Goal: Information Seeking & Learning: Find specific fact

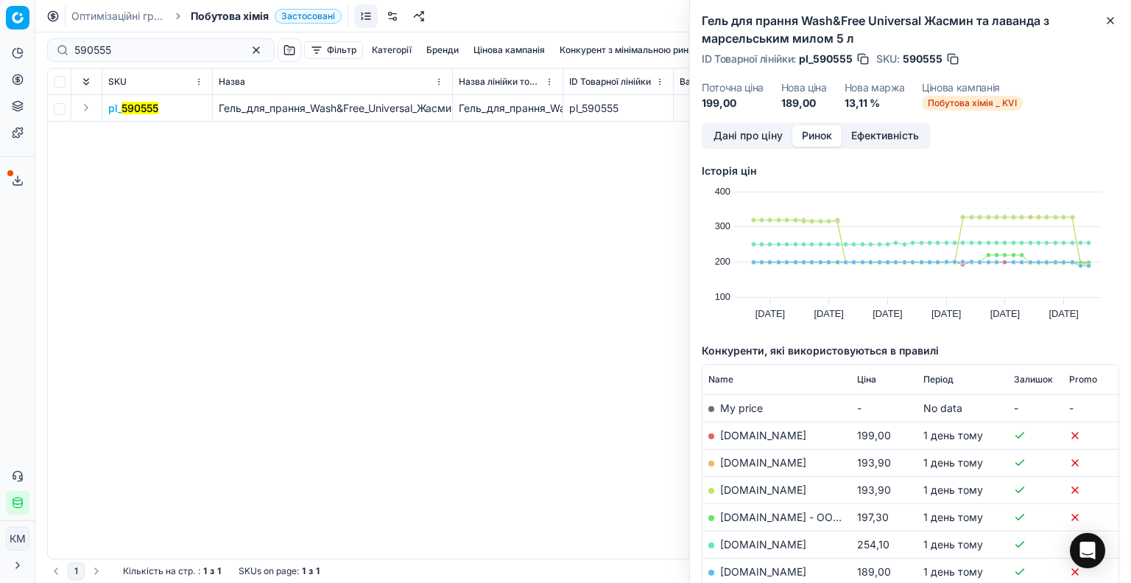
scroll to position [144, 0]
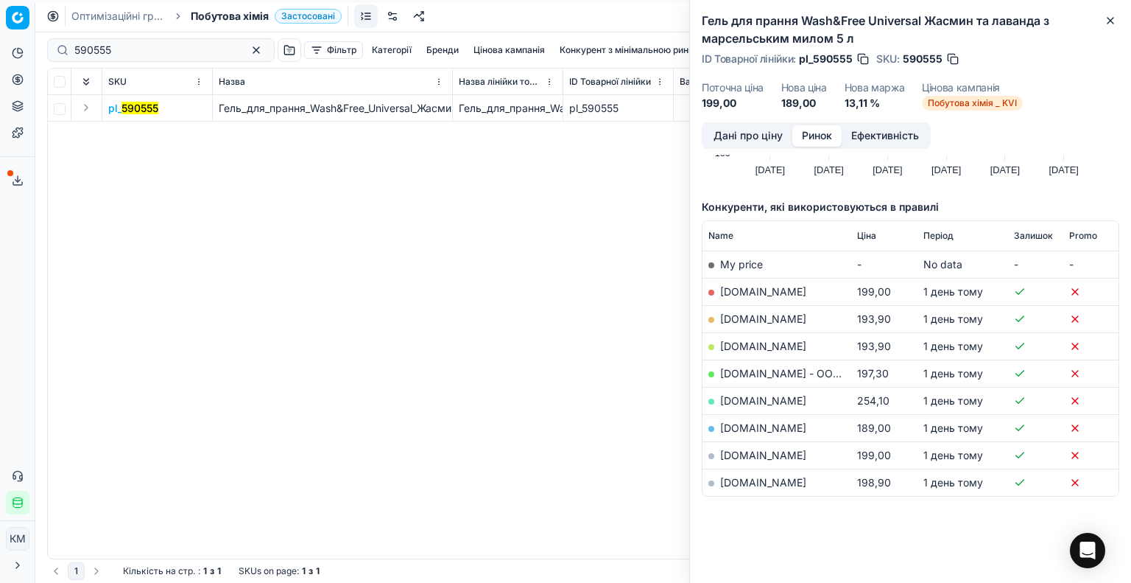
click at [616, 381] on div "pl_ 590555 Гель_для_прання_Wash&Free_Universal_Жасмин_та_лаванда_з_марсельським…" at bounding box center [583, 326] width 1071 height 463
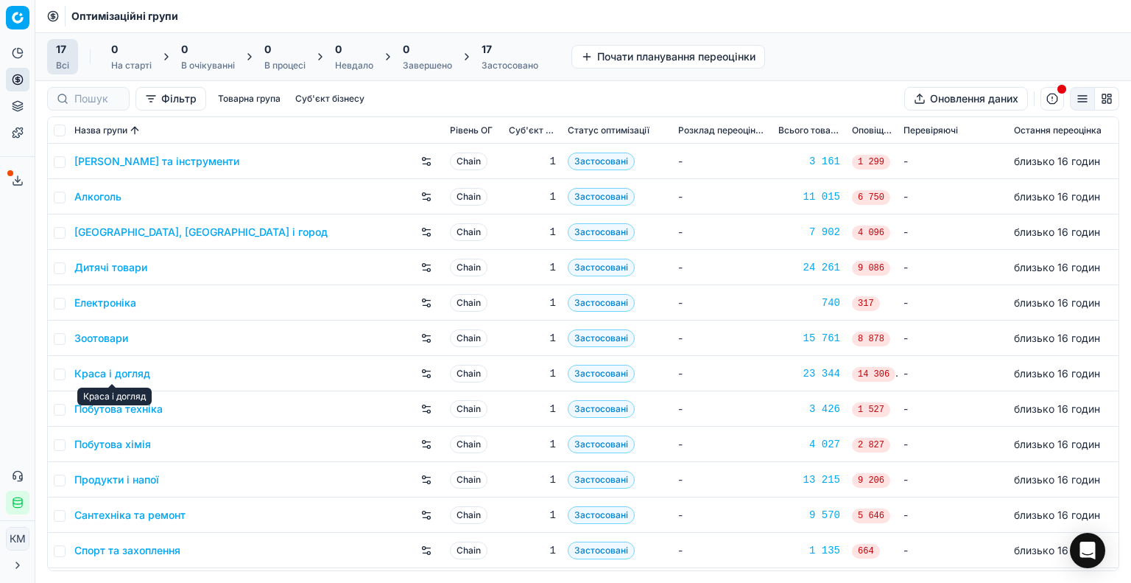
click at [135, 438] on link "Побутова хімія" at bounding box center [112, 444] width 77 height 15
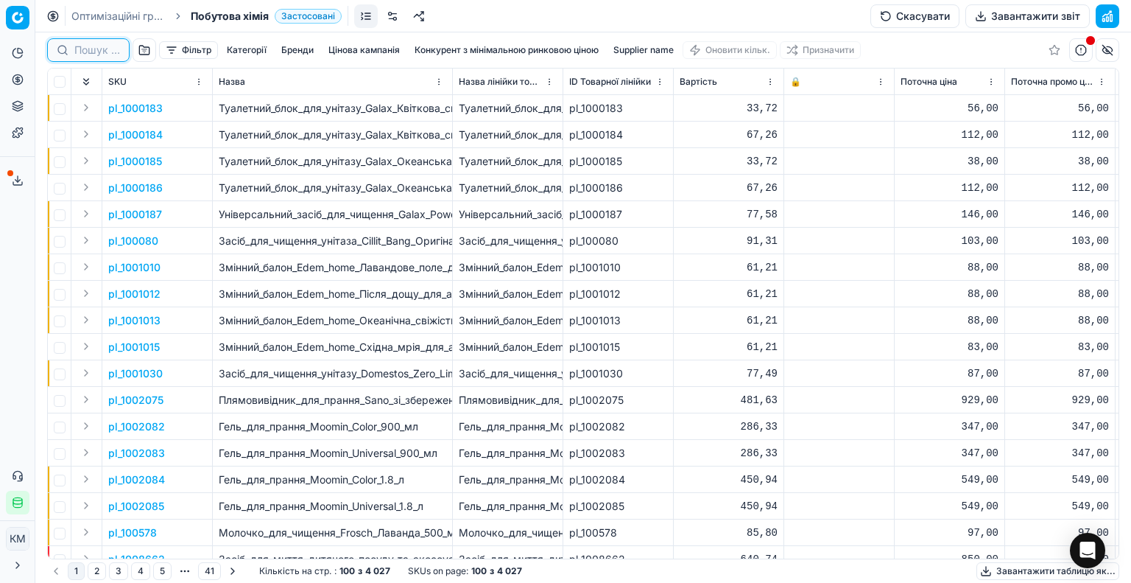
click at [74, 50] on input at bounding box center [97, 50] width 46 height 15
paste input "453345"
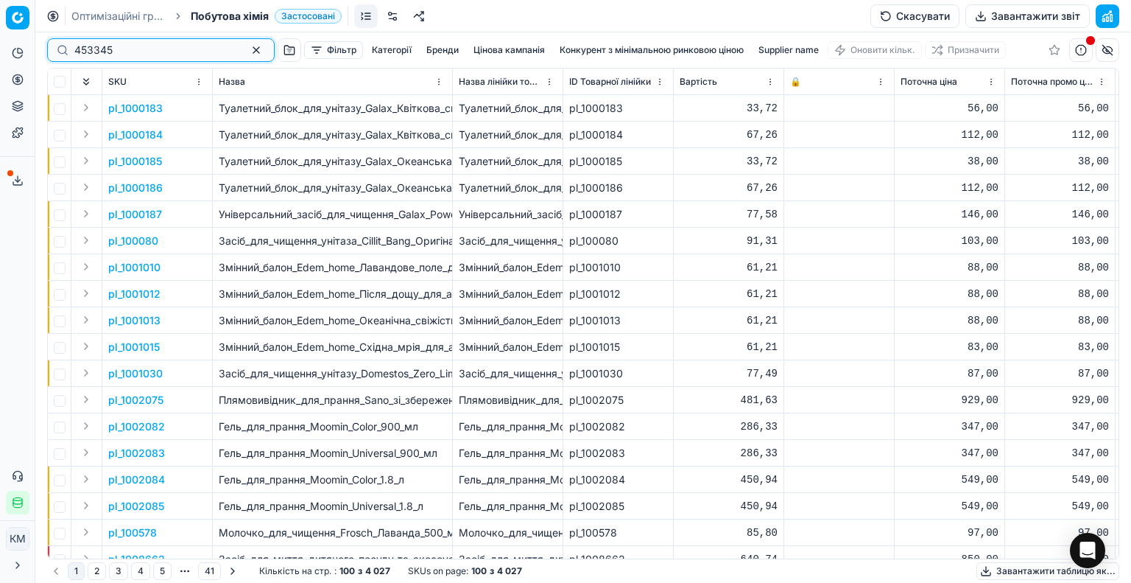
type input "453345"
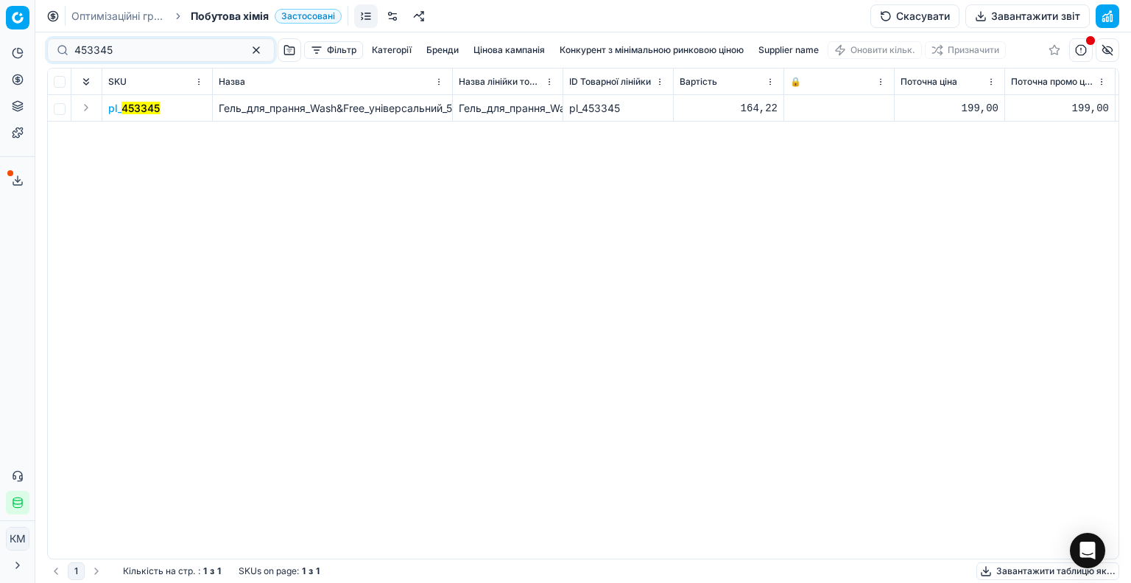
click at [153, 114] on span "pl_ 453345" at bounding box center [134, 108] width 52 height 15
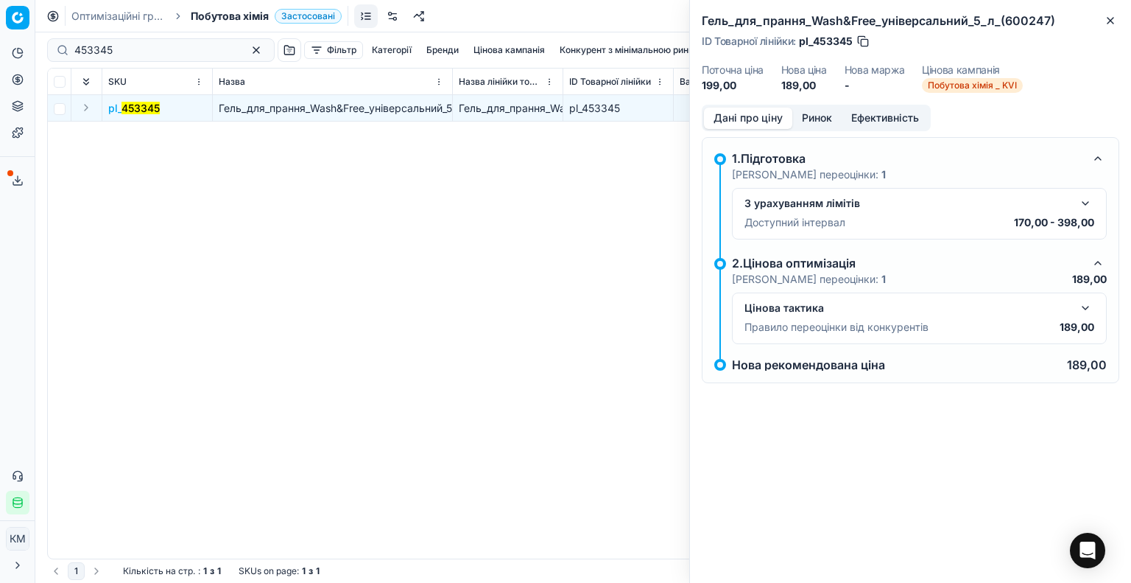
click at [1085, 306] on button "button" at bounding box center [1086, 308] width 18 height 18
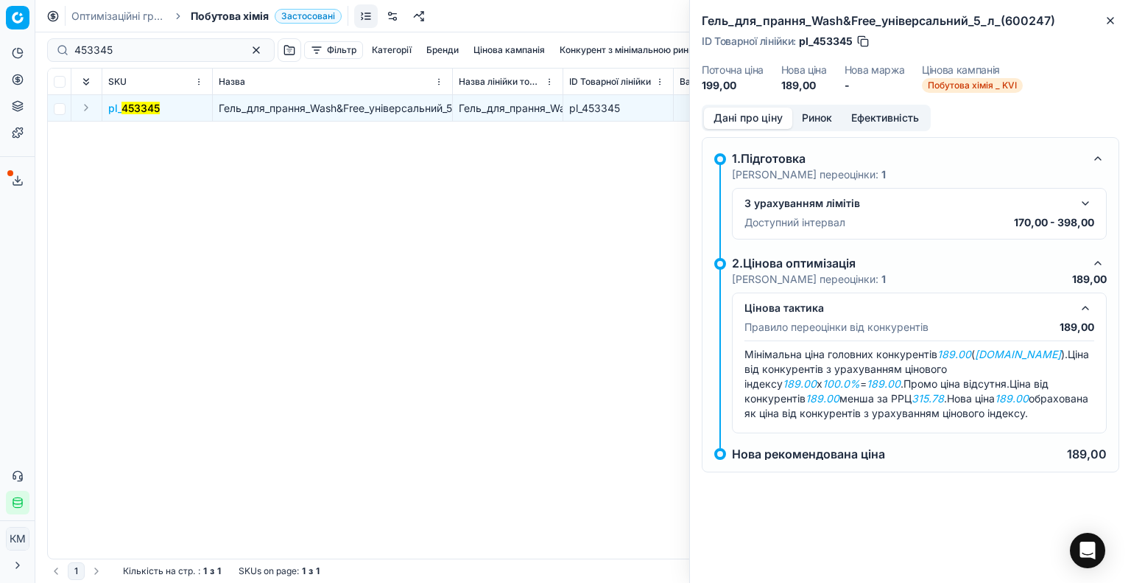
click at [813, 111] on button "Ринок" at bounding box center [816, 118] width 49 height 21
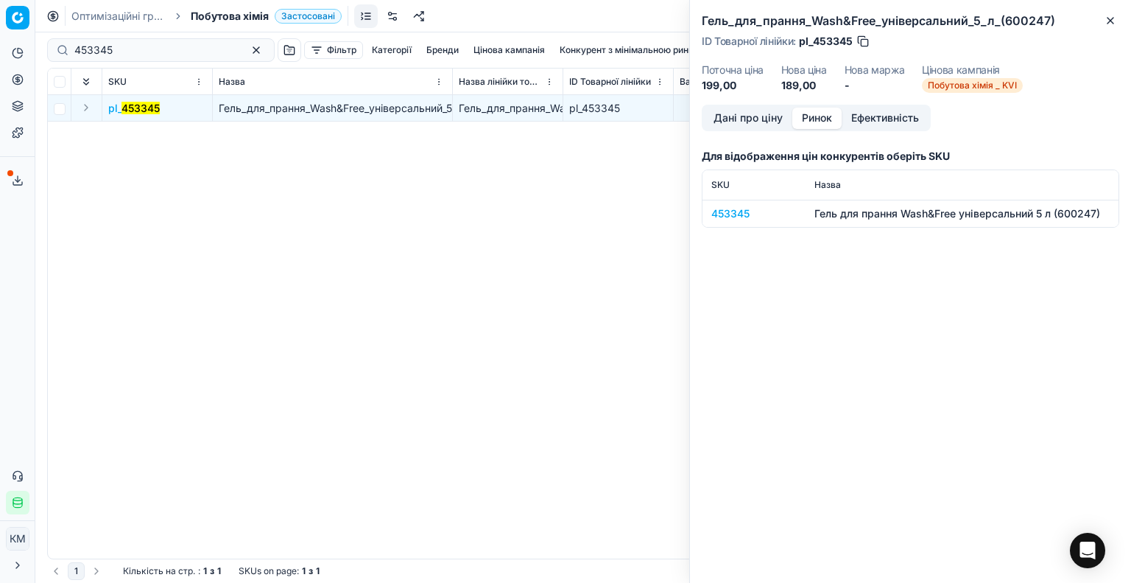
click at [740, 213] on div "453345" at bounding box center [753, 213] width 85 height 15
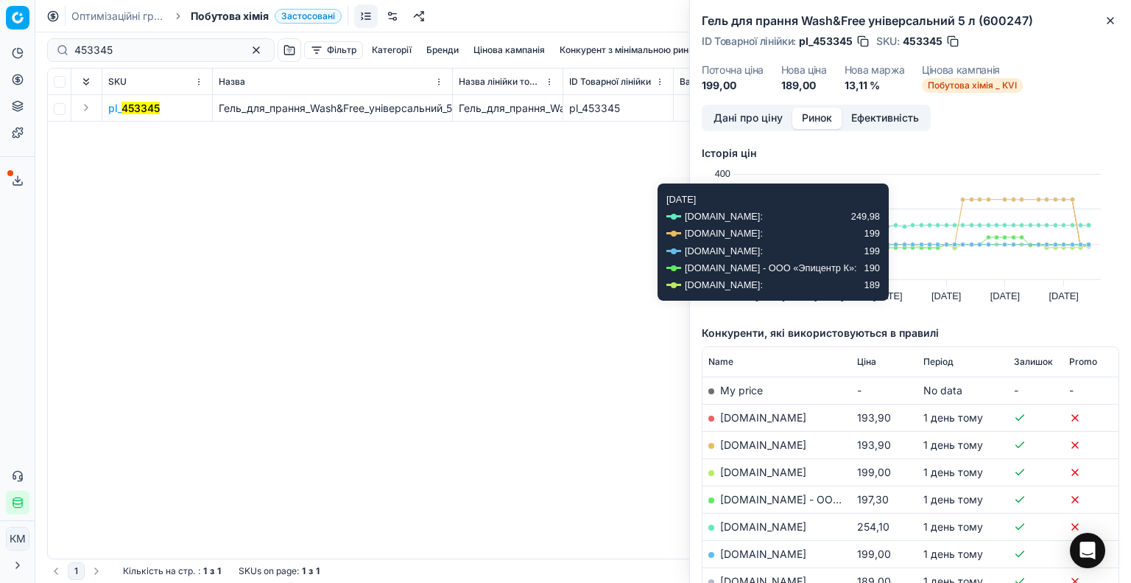
click at [551, 243] on div "pl_ 453345 Гель_для_прання_Wash&Free_універсальний_5_л_(600247) Гель_для_прання…" at bounding box center [583, 326] width 1071 height 463
